Goal: Information Seeking & Learning: Learn about a topic

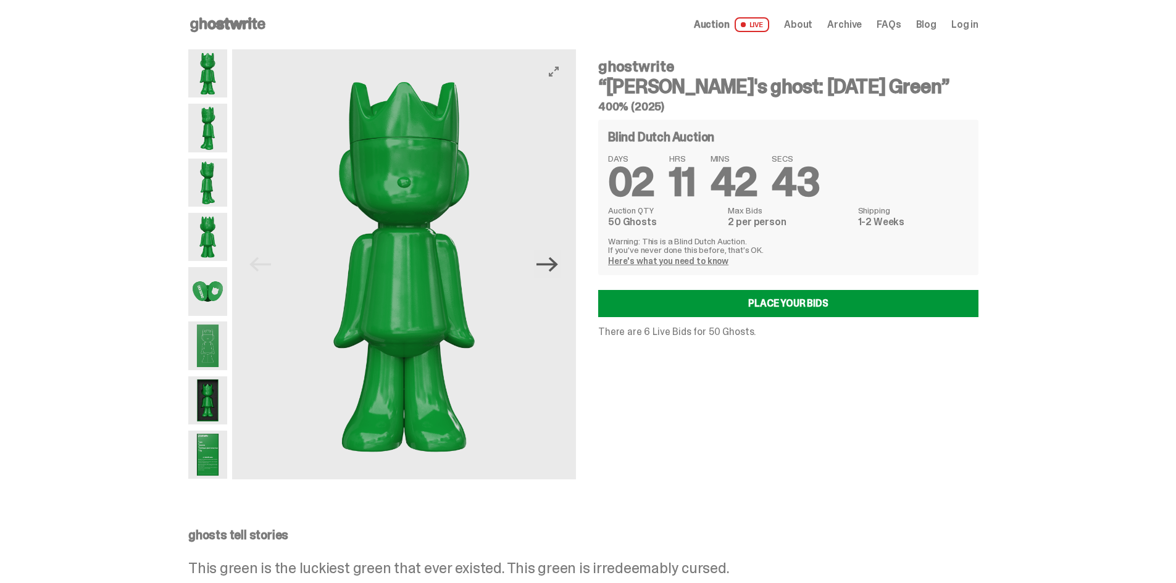
click at [557, 260] on icon "Next" at bounding box center [547, 264] width 22 height 15
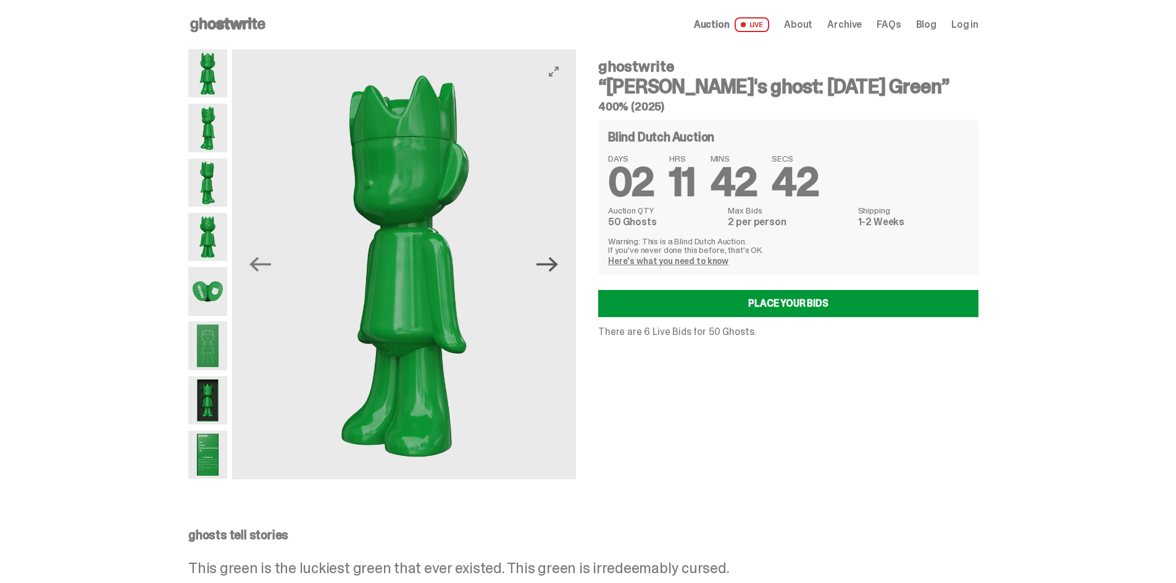
click at [557, 260] on icon "Next" at bounding box center [547, 264] width 22 height 15
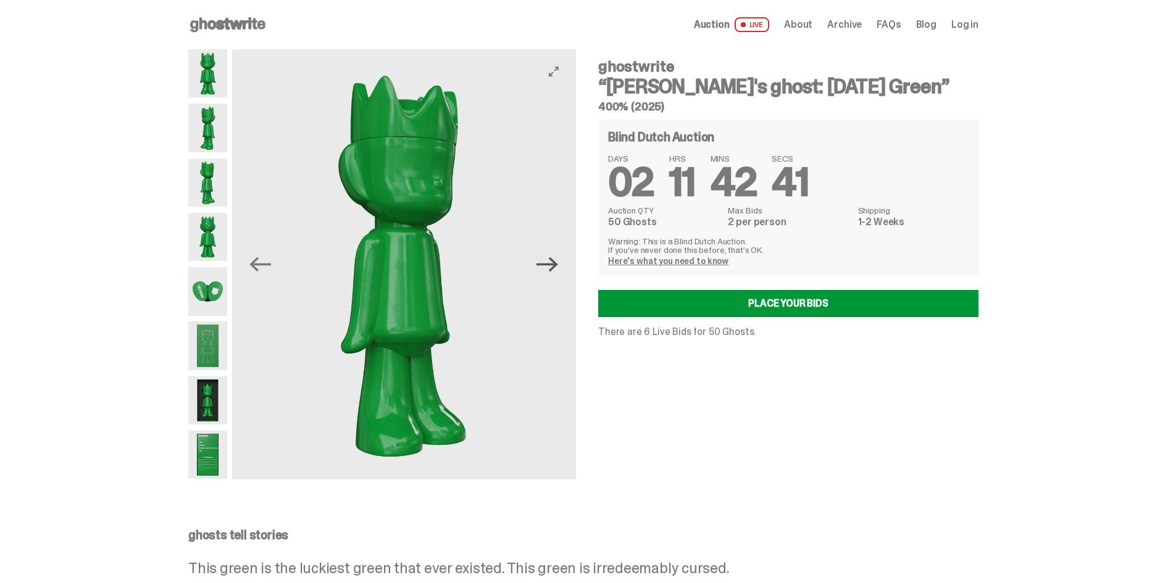
click at [557, 260] on icon "Next" at bounding box center [547, 264] width 22 height 15
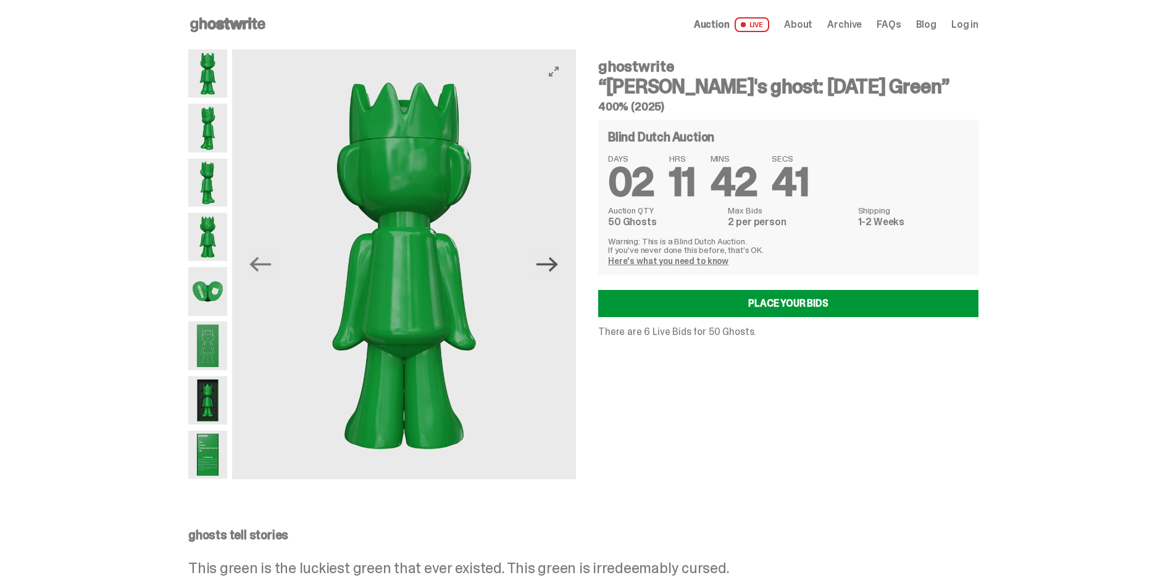
click at [557, 260] on icon "Next" at bounding box center [547, 264] width 22 height 15
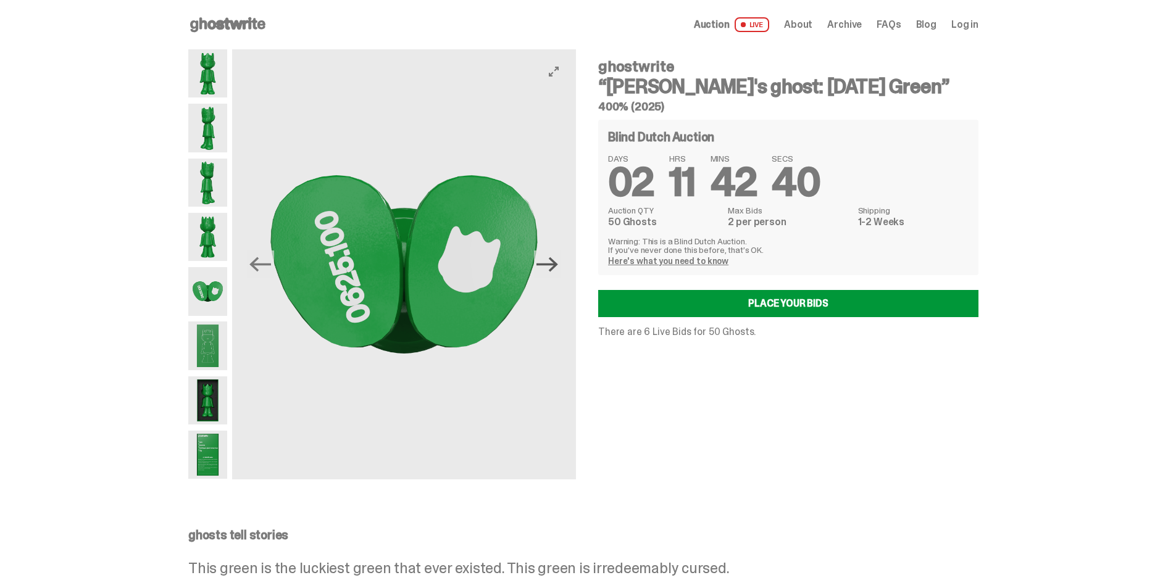
click at [557, 260] on icon "Next" at bounding box center [547, 264] width 22 height 15
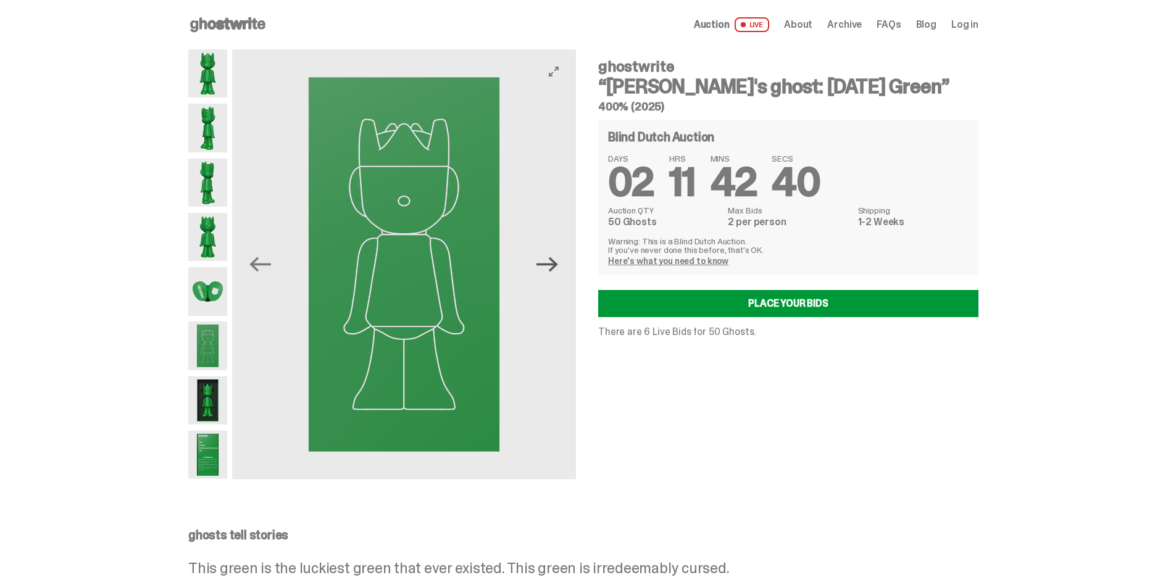
click at [557, 260] on icon "Next" at bounding box center [547, 264] width 22 height 15
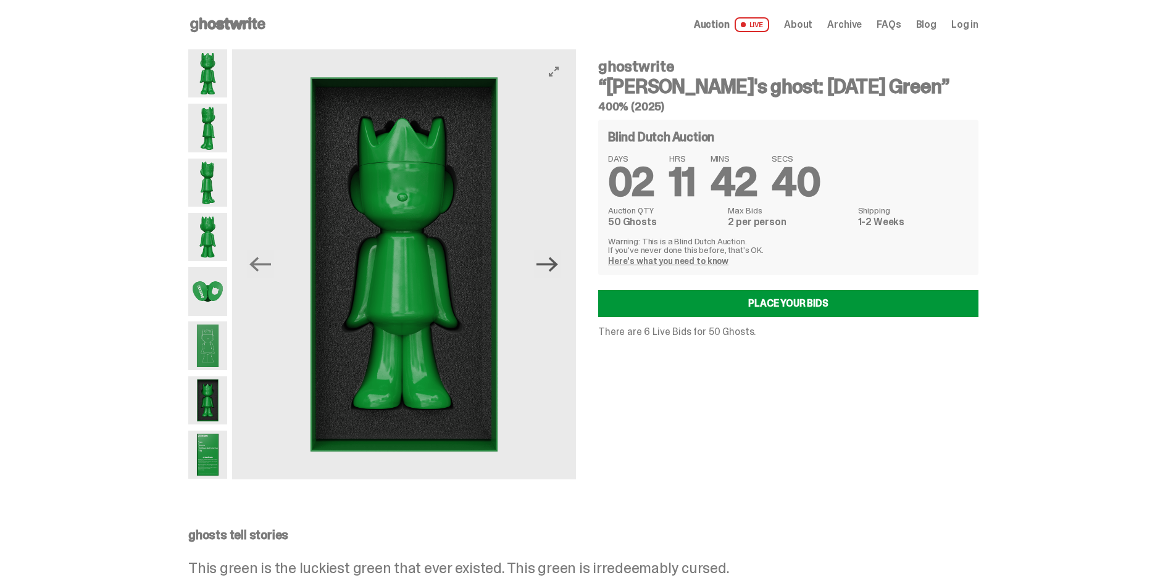
click at [557, 260] on icon "Next" at bounding box center [547, 264] width 22 height 15
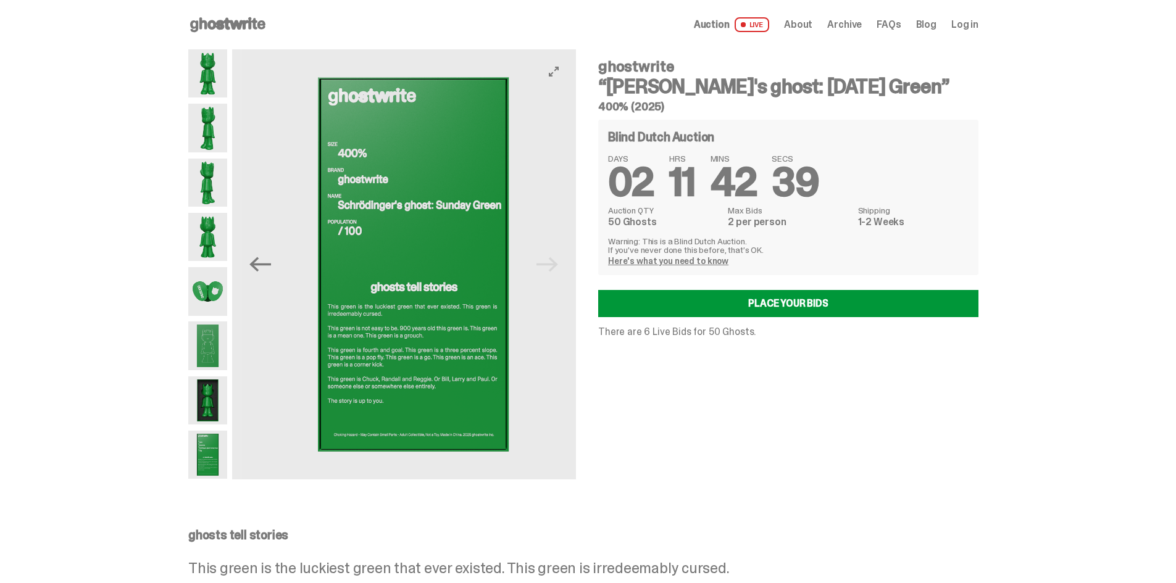
click at [557, 260] on img at bounding box center [413, 264] width 344 height 430
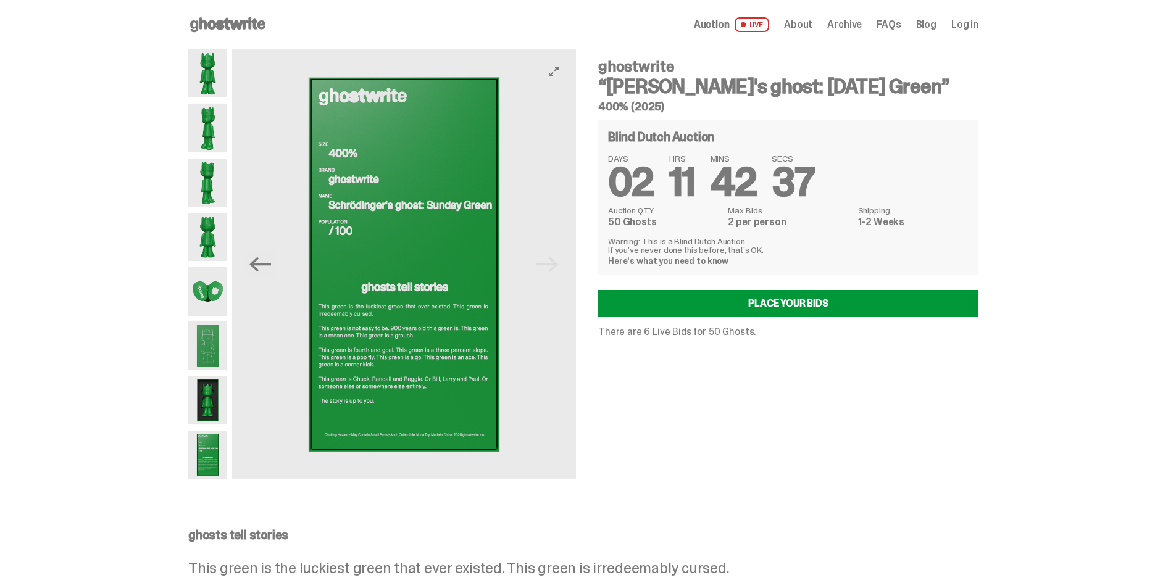
click at [270, 276] on button "Previous" at bounding box center [260, 264] width 27 height 27
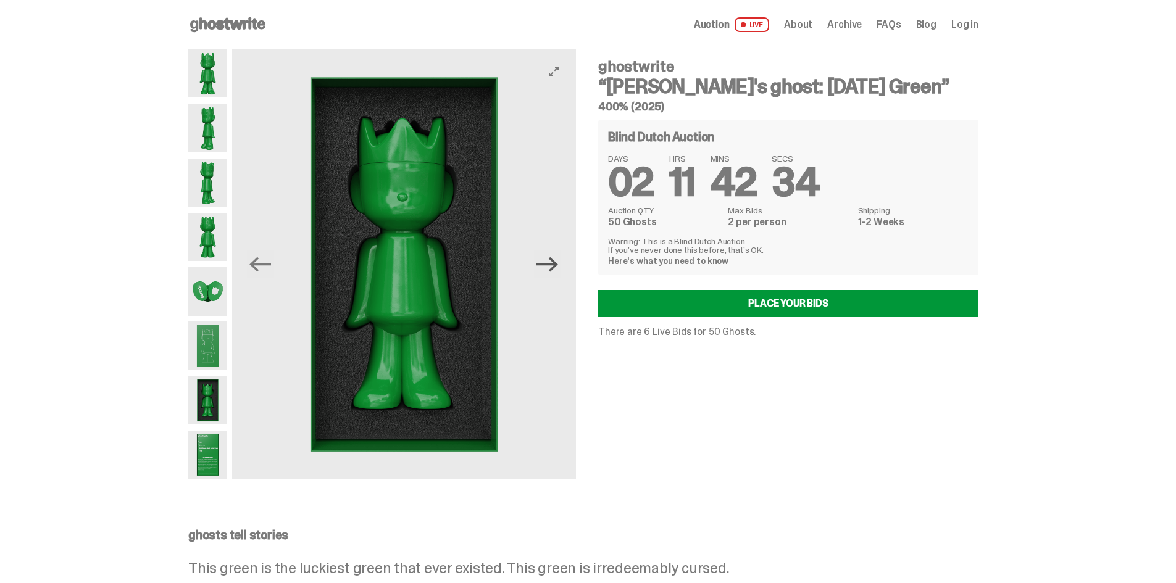
click at [554, 261] on icon "Next" at bounding box center [547, 265] width 22 height 22
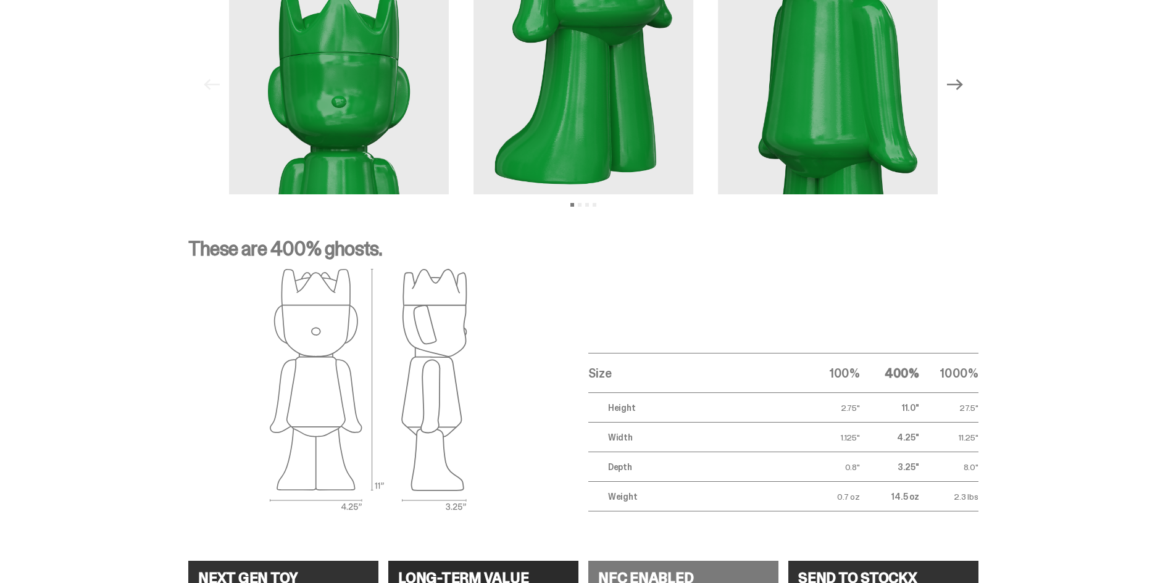
scroll to position [1914, 0]
